Goal: Information Seeking & Learning: Learn about a topic

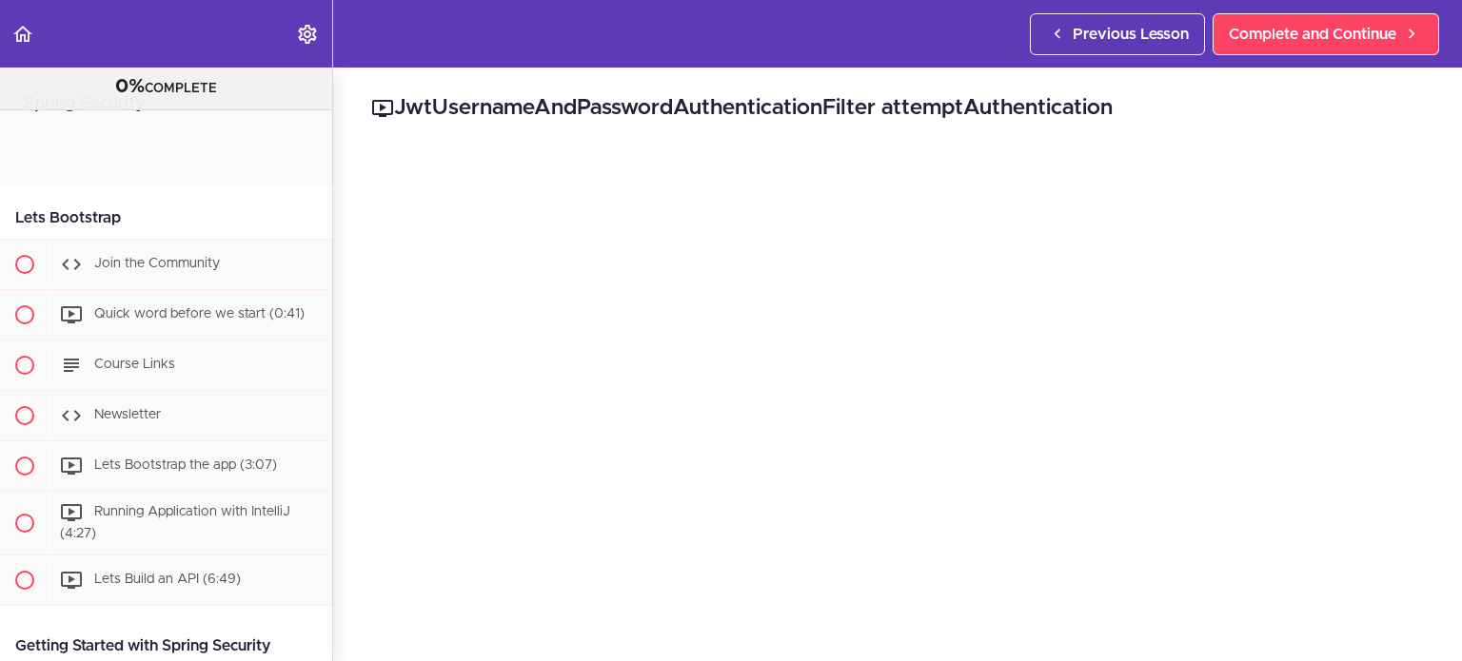
scroll to position [3383, 0]
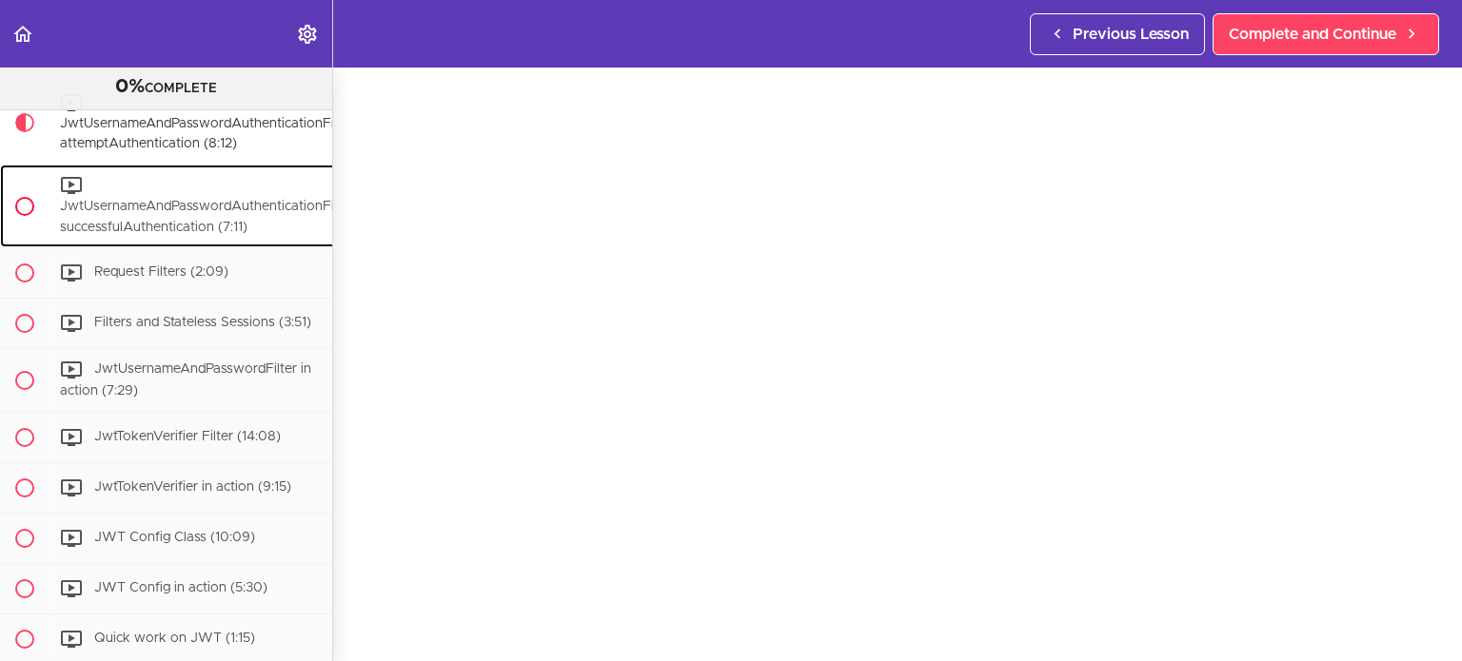
click at [135, 247] on div "JwtUsernameAndPasswordAuthenticationFilter successfulAuthentication (7:11)" at bounding box center [206, 206] width 314 height 83
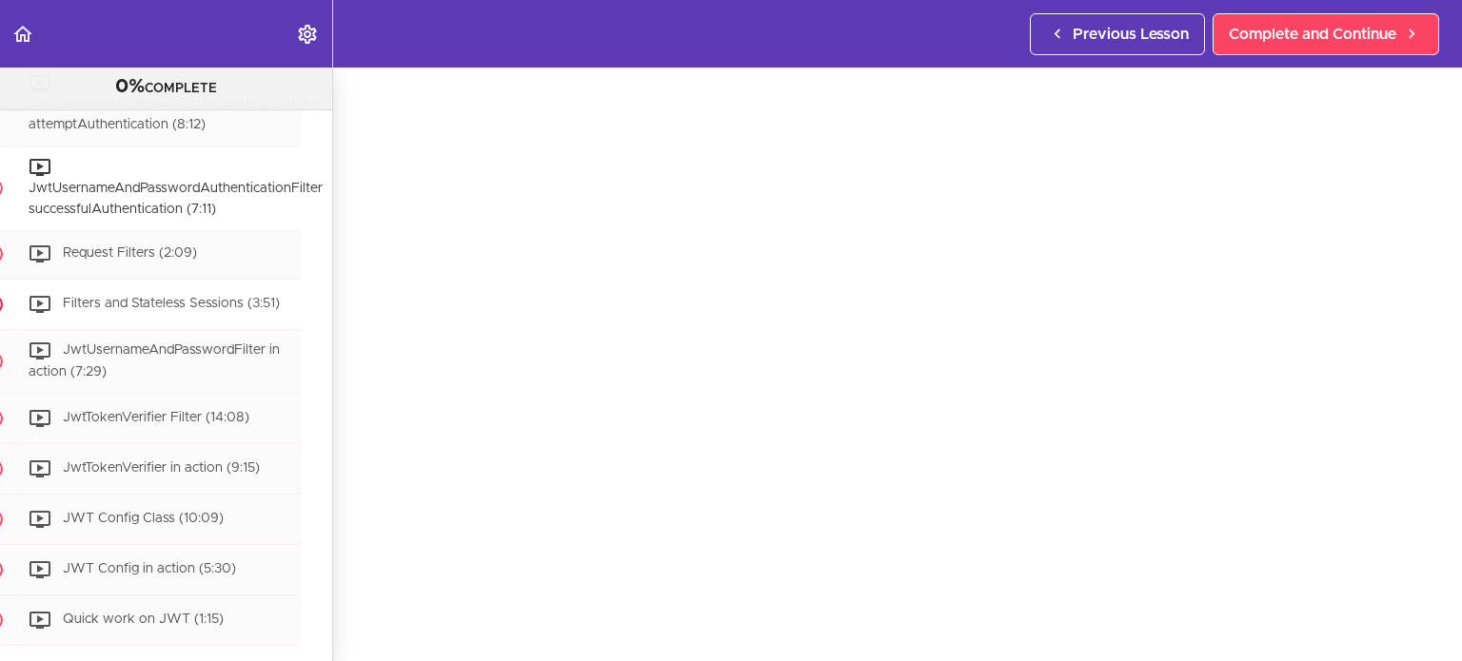
scroll to position [3399, 38]
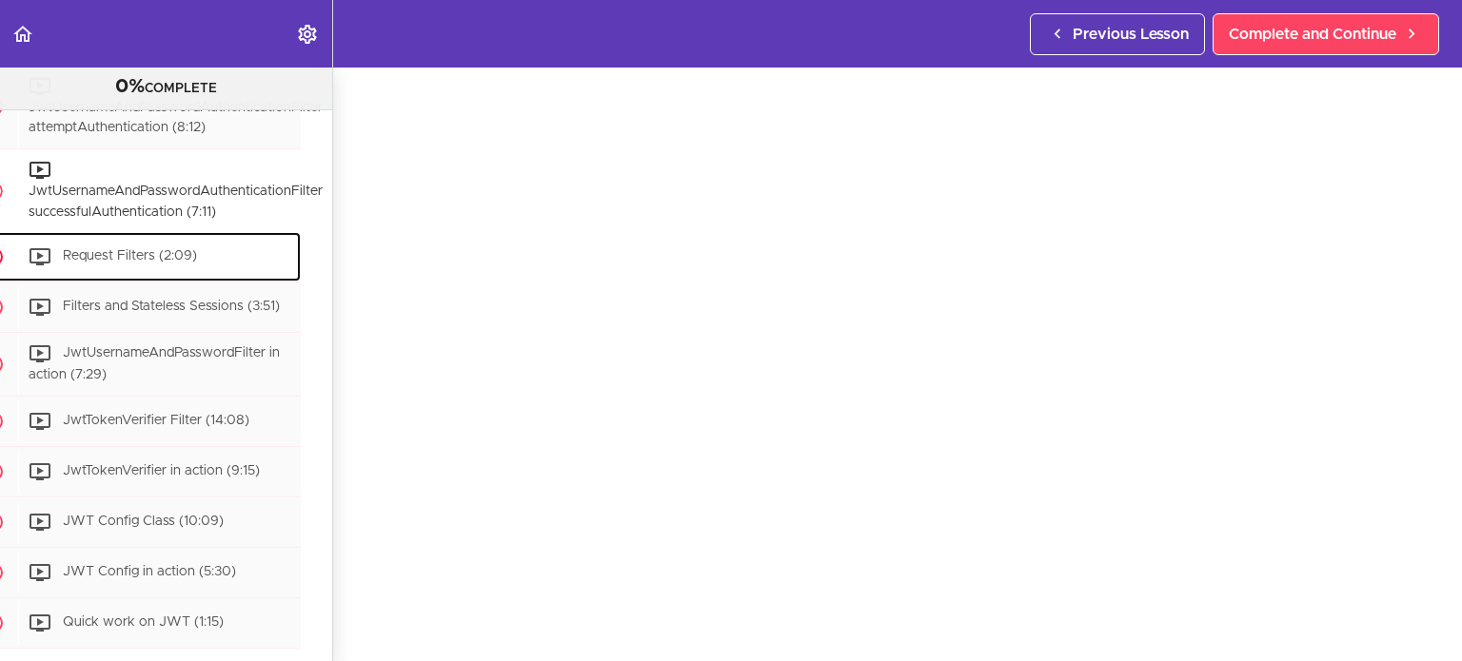
click at [191, 278] on div "Request Filters (2:09)" at bounding box center [159, 257] width 283 height 42
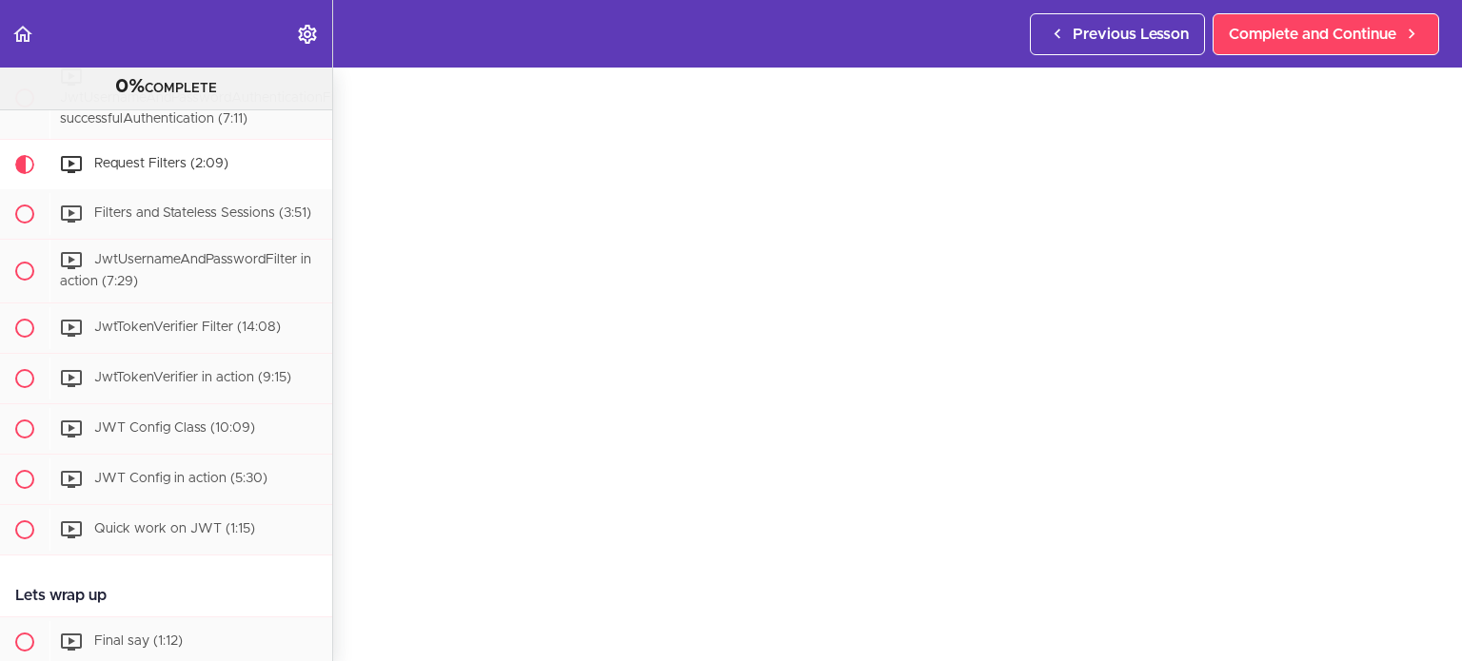
scroll to position [63, 0]
click at [213, 221] on span "Filters and Stateless Sessions (3:51)" at bounding box center [202, 213] width 217 height 13
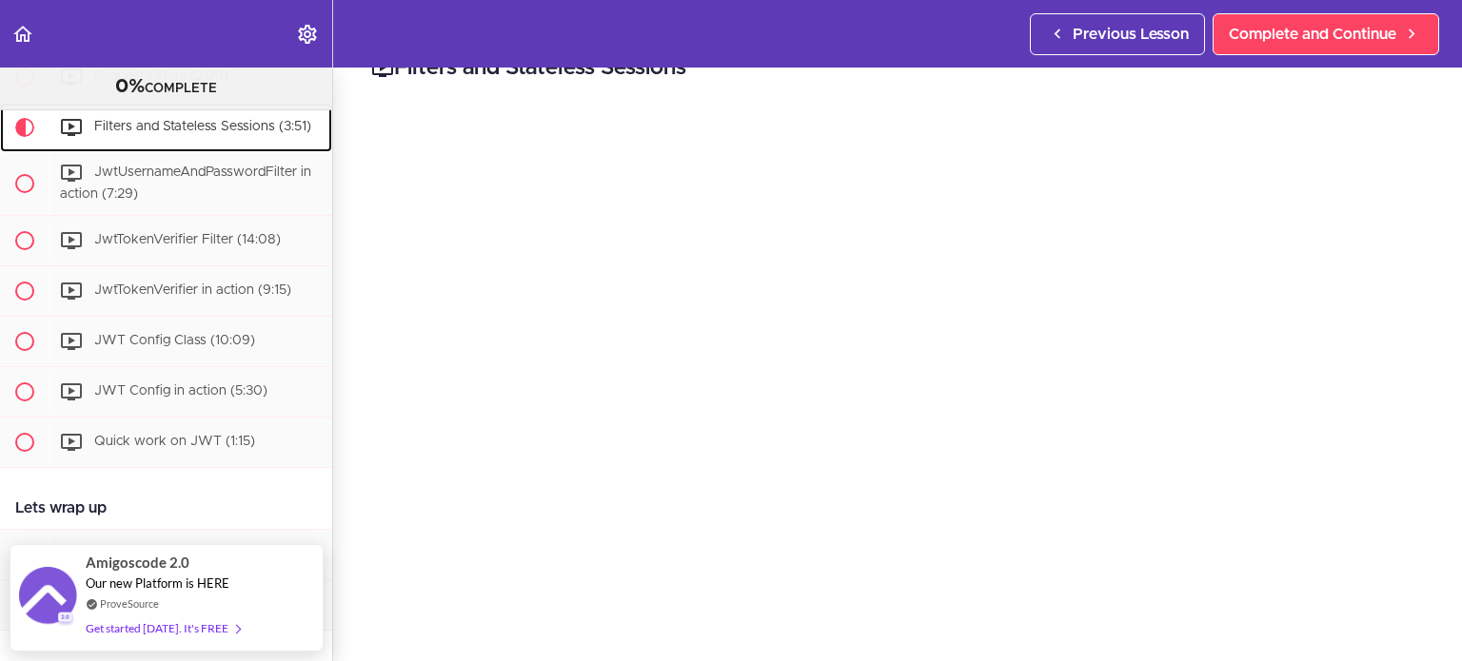
scroll to position [69, 0]
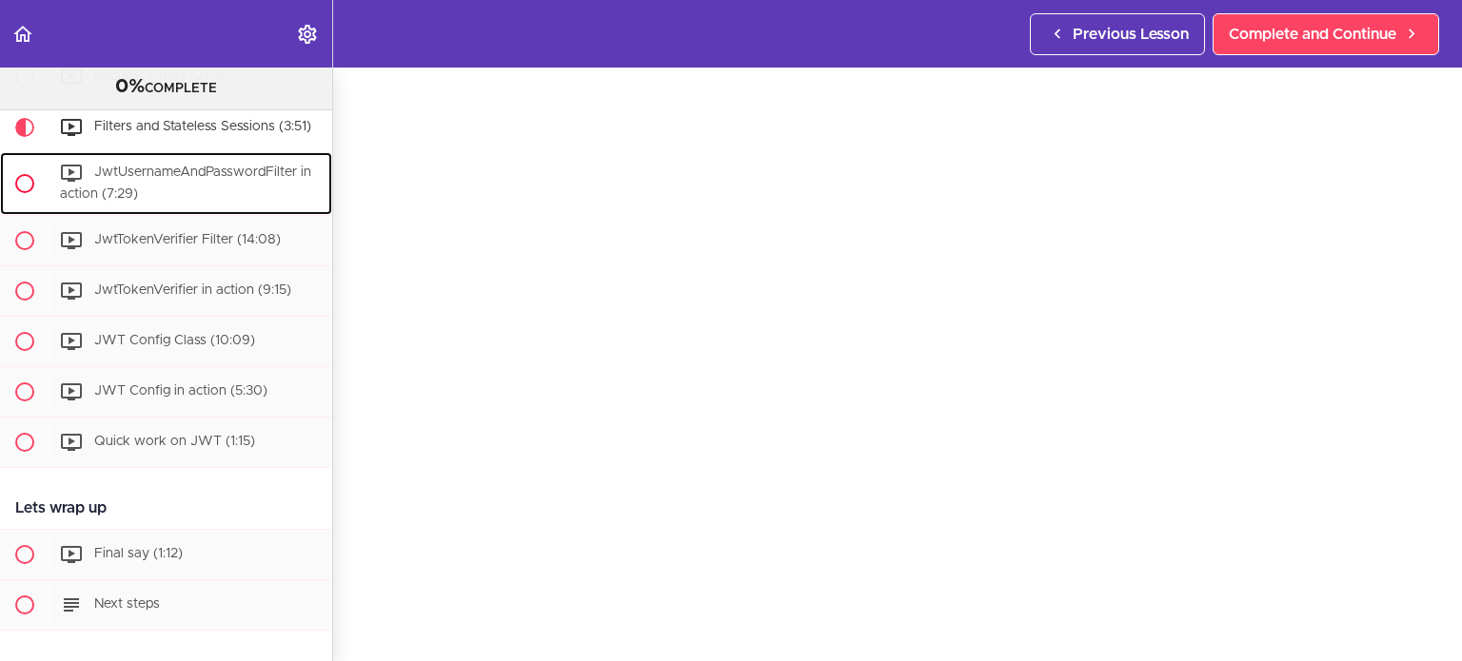
click at [209, 215] on div "JwtUsernameAndPasswordFilter in action (7:29)" at bounding box center [190, 183] width 283 height 63
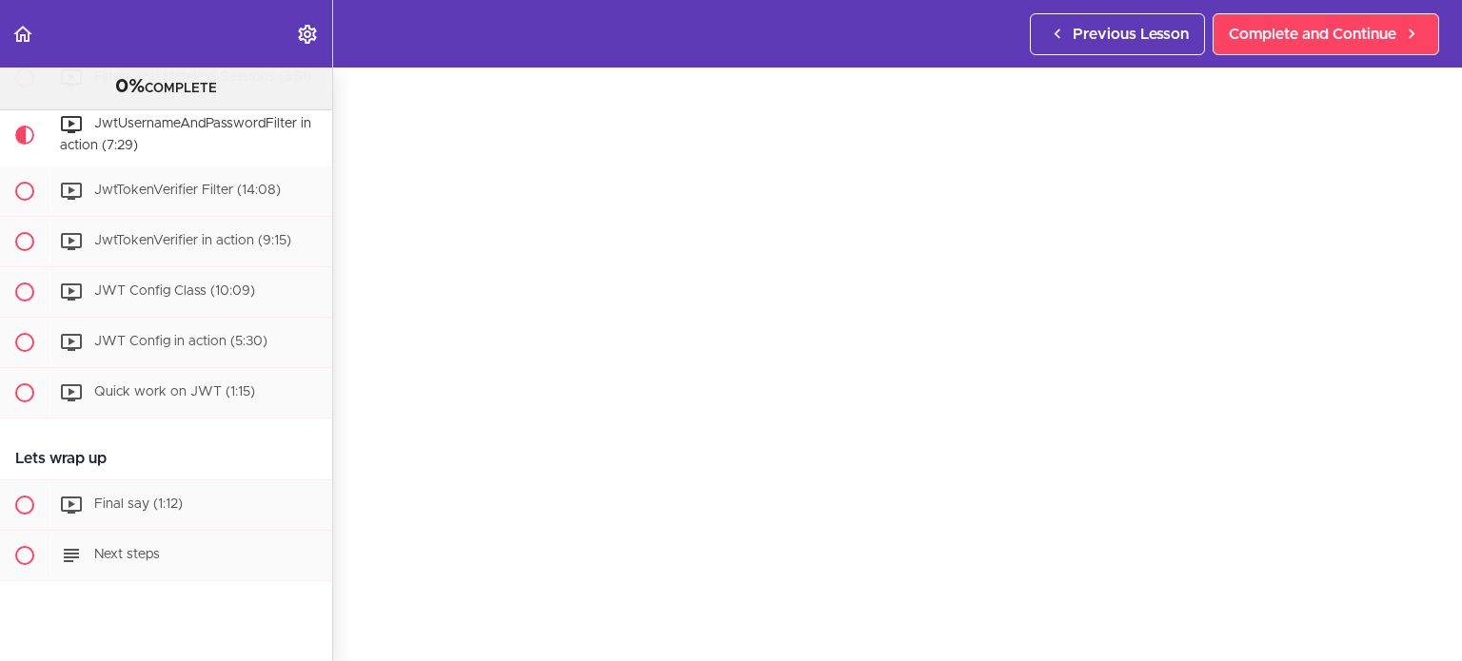
scroll to position [73, 0]
click at [171, 313] on div "JWT Config Class (10:09)" at bounding box center [190, 292] width 283 height 42
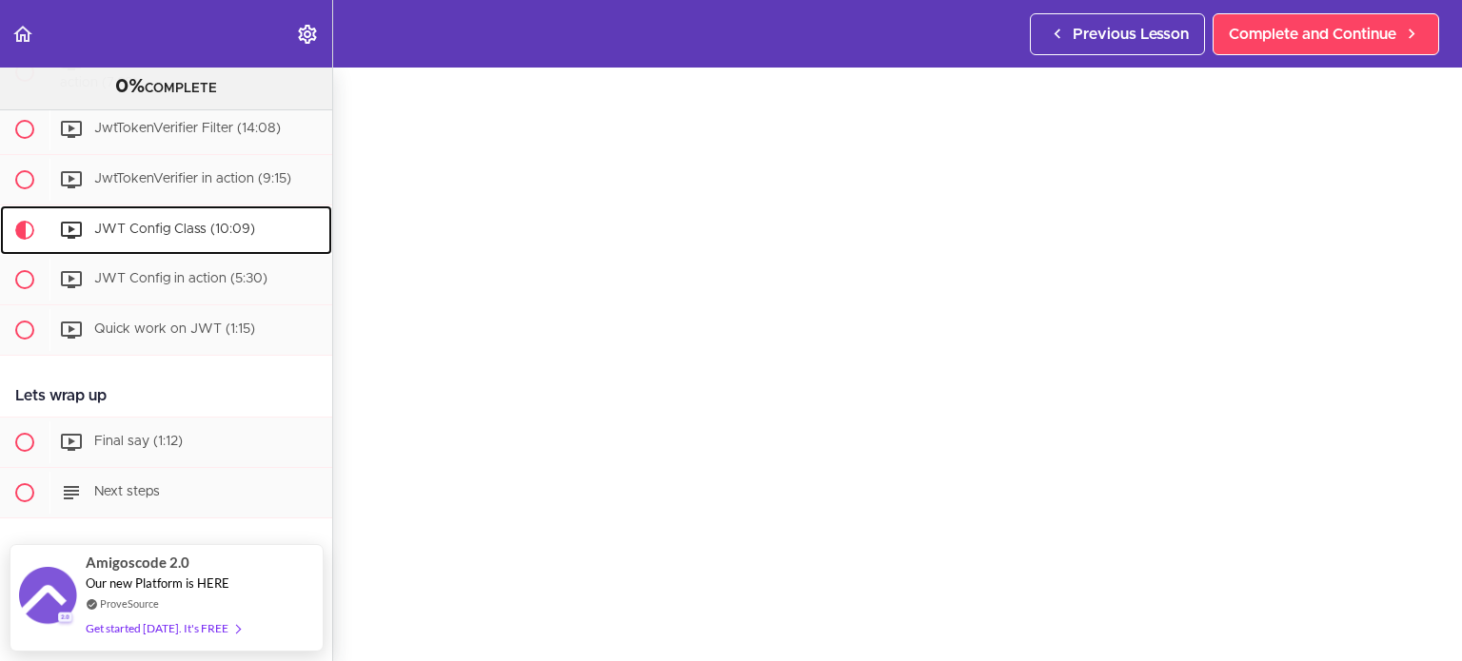
scroll to position [71, 0]
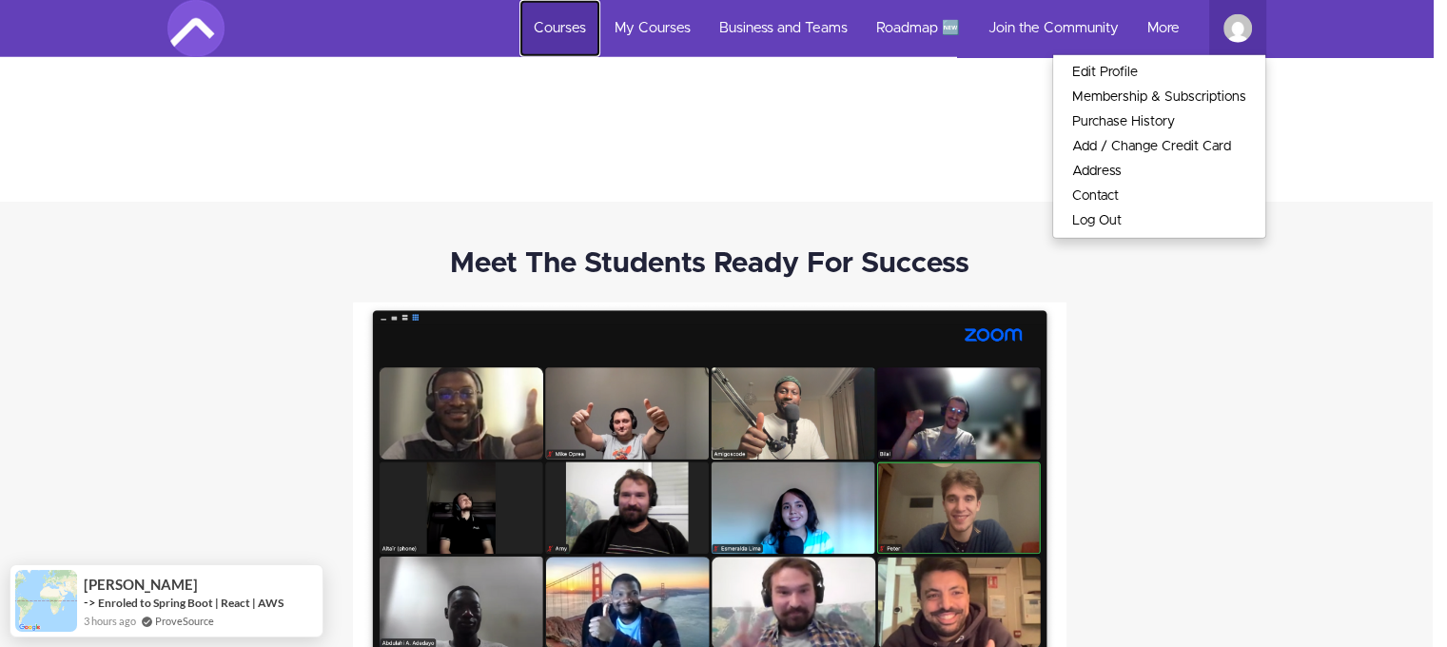
scroll to position [12504, 14]
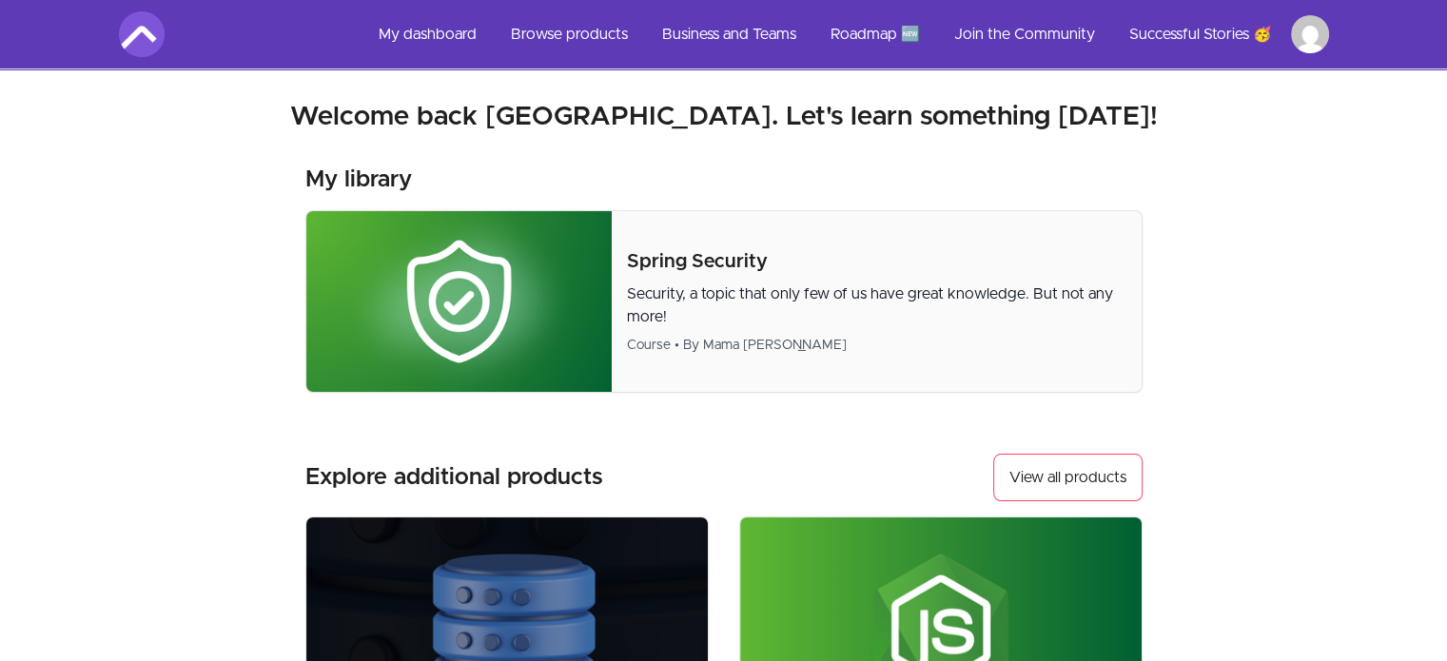
click at [679, 328] on div "Security, a topic that only few of us have great knowledge. But not any more! C…" at bounding box center [877, 319] width 500 height 72
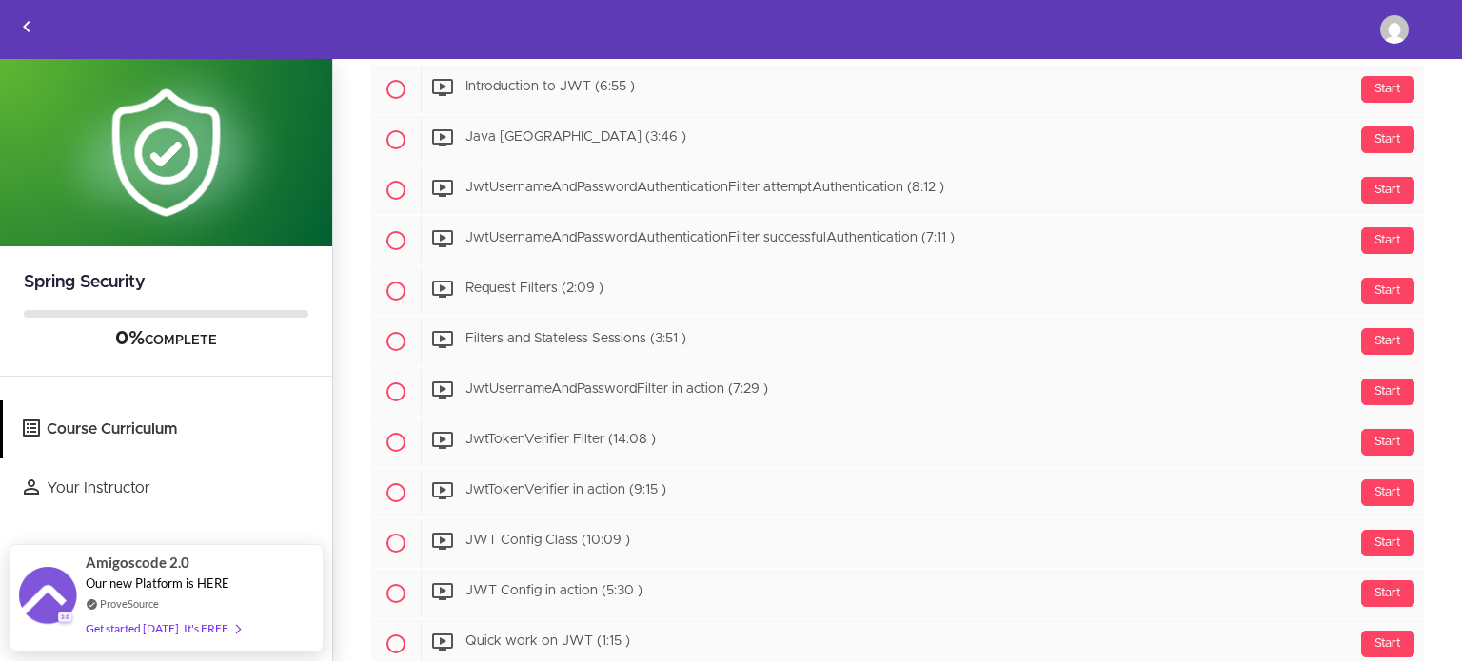
scroll to position [3119, 0]
